Goal: Transaction & Acquisition: Purchase product/service

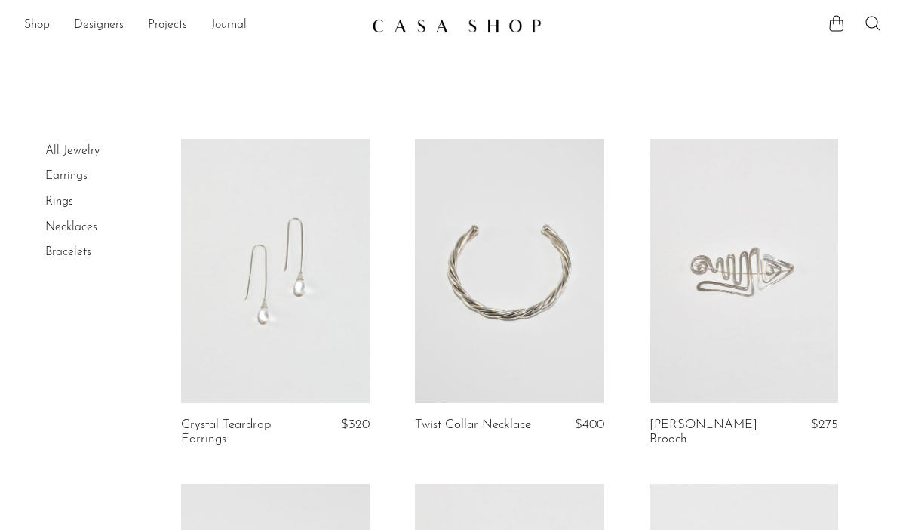
click at [868, 24] on icon at bounding box center [873, 23] width 18 height 18
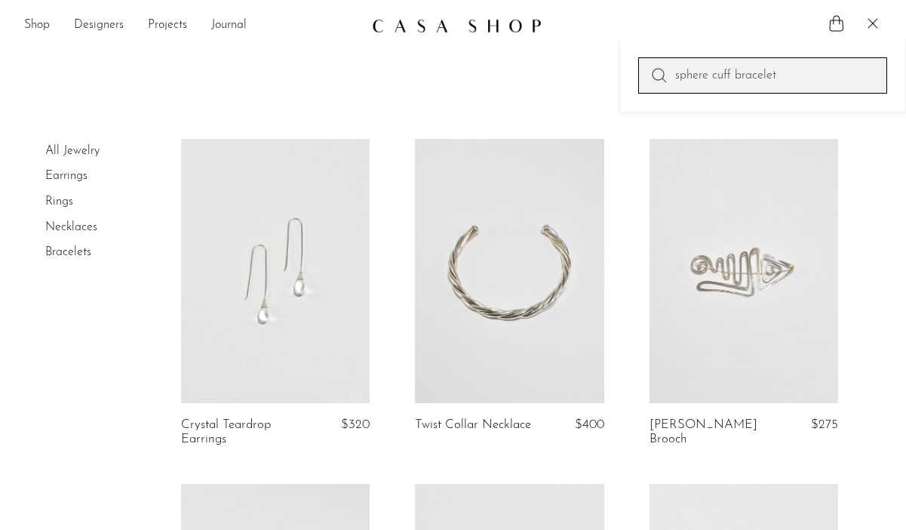
type input "sphere cuff bracelet"
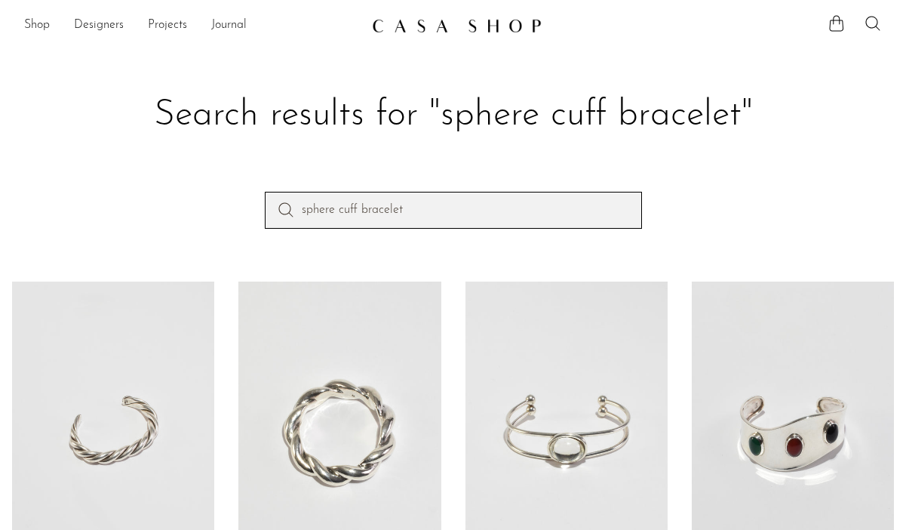
drag, startPoint x: 337, startPoint y: 204, endPoint x: 266, endPoint y: 176, distance: 75.5
type input "modernist cuff bracelet"
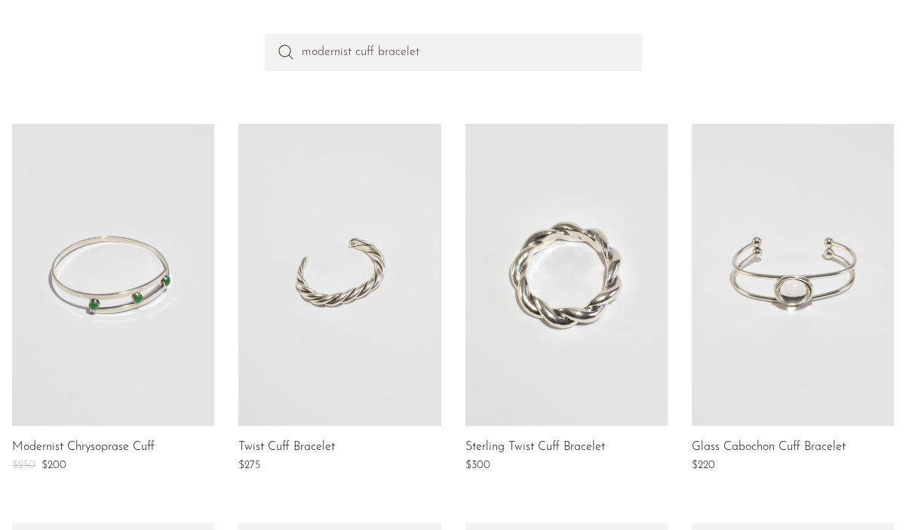
scroll to position [187, 0]
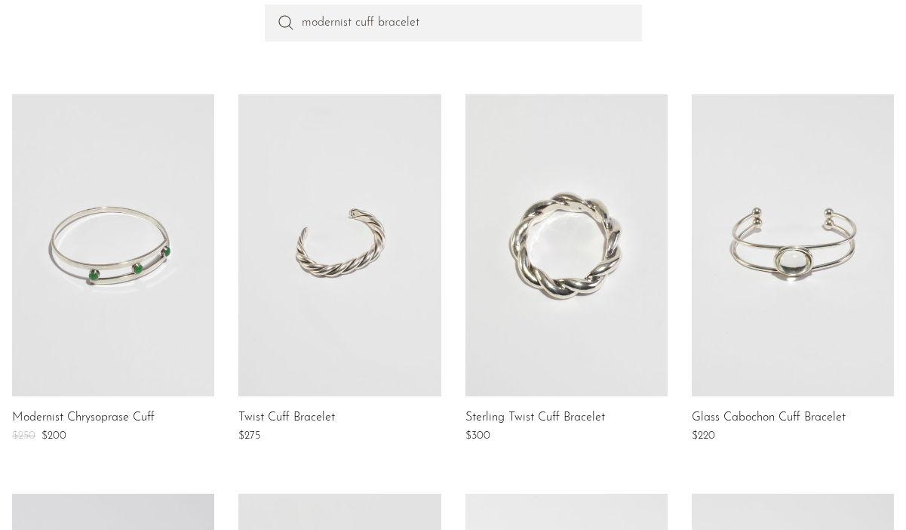
click at [604, 254] on link at bounding box center [567, 245] width 202 height 302
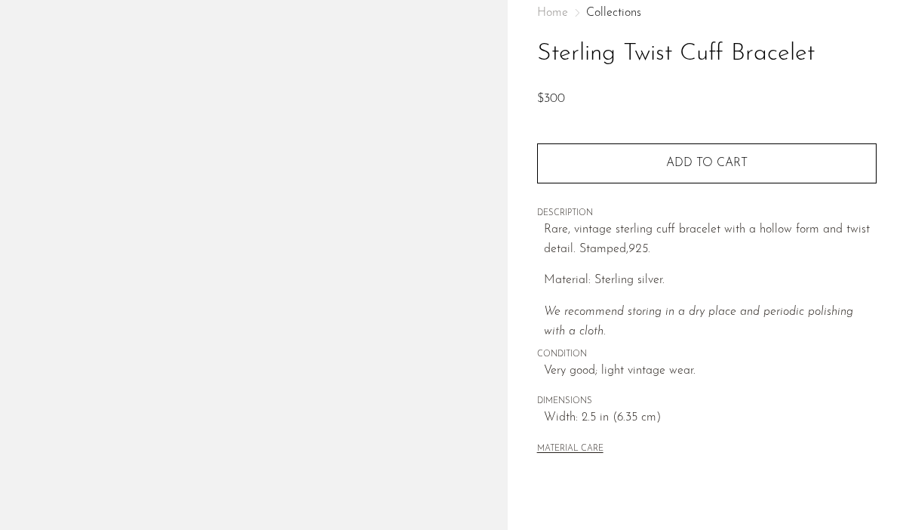
scroll to position [97, 0]
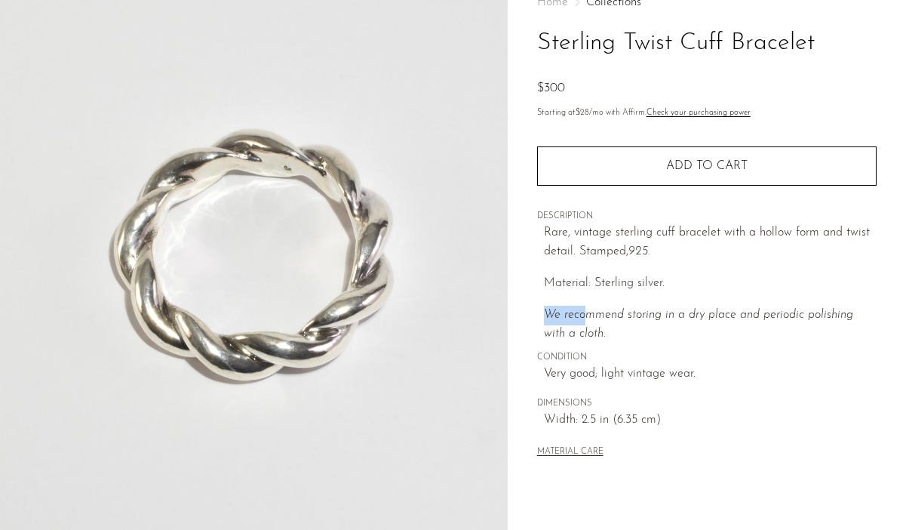
drag, startPoint x: 587, startPoint y: 320, endPoint x: 536, endPoint y: 302, distance: 53.7
click at [537, 302] on div "Home Collections Sterling Twist Cuff Bracelet $300 Starting at $28 /mo with Aff…" at bounding box center [707, 228] width 340 height 513
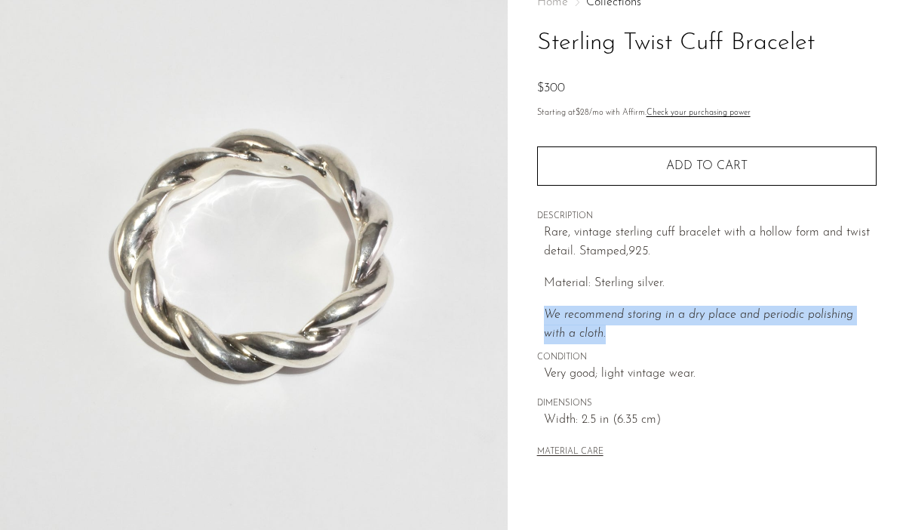
drag, startPoint x: 583, startPoint y: 330, endPoint x: 524, endPoint y: 320, distance: 60.5
click at [524, 320] on div "Home Collections Sterling Twist Cuff Bracelet $300 Starting at $28 /mo with Aff…" at bounding box center [707, 327] width 398 height 711
copy icon "We recommend storing in a dry place and periodic polishing with a cloth."
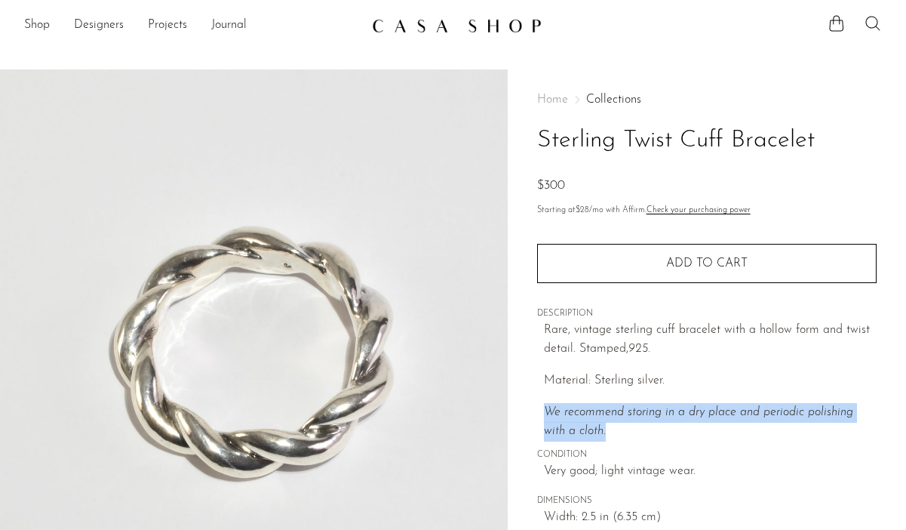
click at [871, 23] on icon at bounding box center [873, 23] width 18 height 18
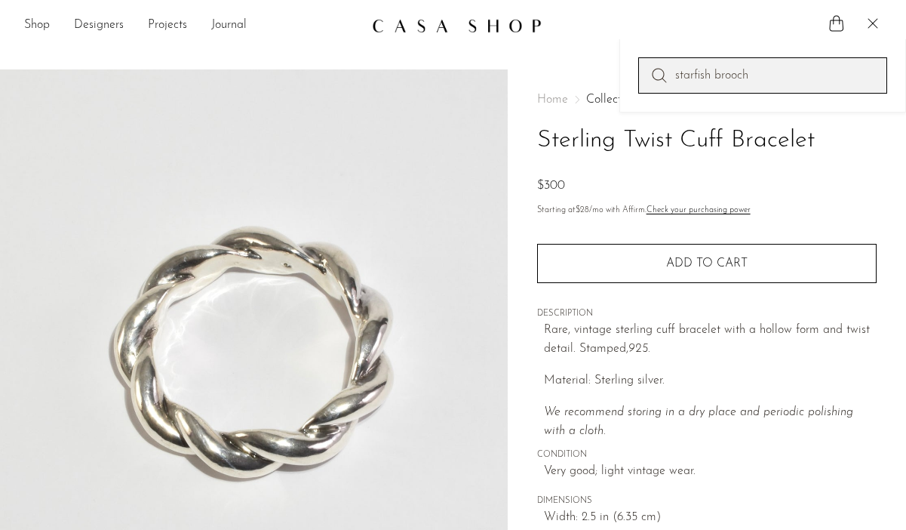
type input "starfish brooch"
